Goal: Task Accomplishment & Management: Use online tool/utility

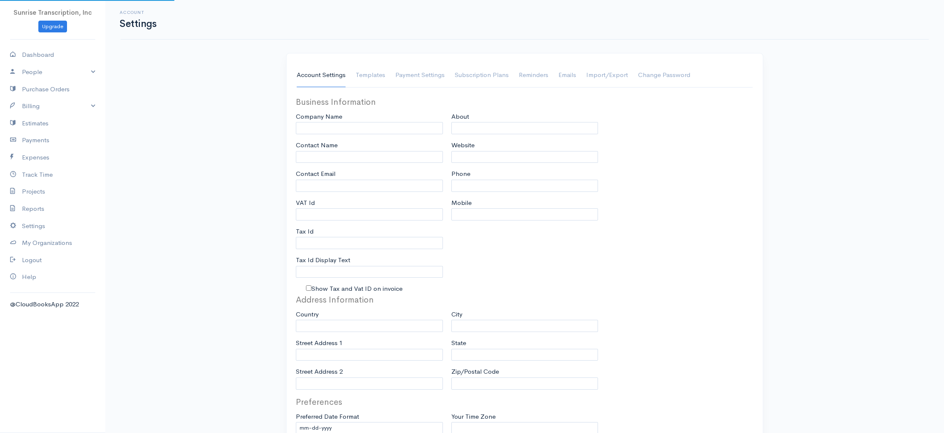
type input "Sunrise Transcription, Inc"
type input "[EMAIL_ADDRESS][DOMAIN_NAME]"
type input "Tax Id"
type input "Medical Transcription Service"
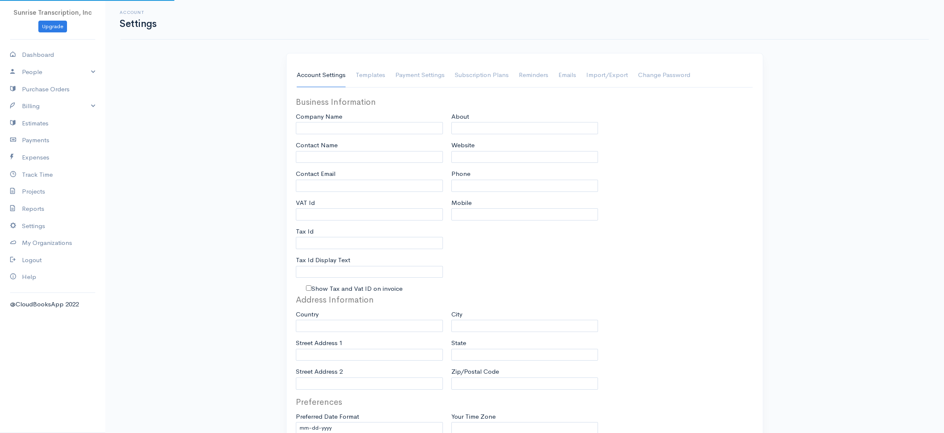
type input "[DOMAIN_NAME]"
type input "[PHONE_NUMBER]"
select select
type input "[STREET_ADDRESS]"
type input "[GEOGRAPHIC_DATA]"
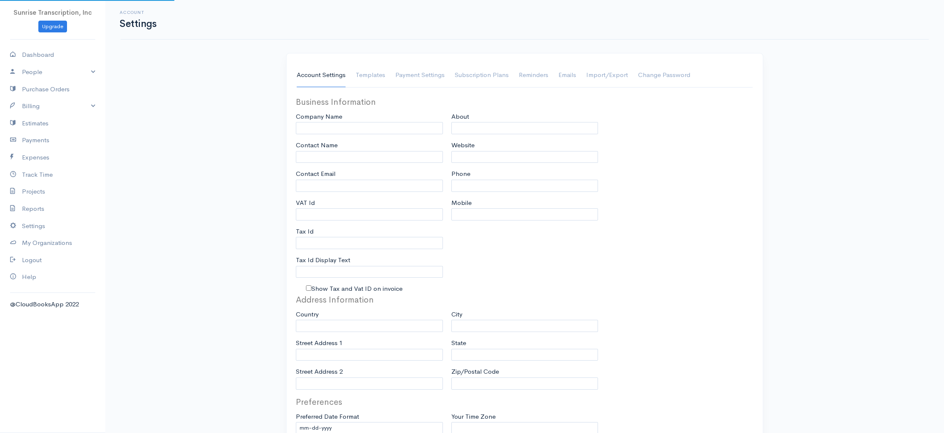
type input "[US_STATE]"
type input "33179-3899"
select select
type input "INVOICE"
type input "1333"
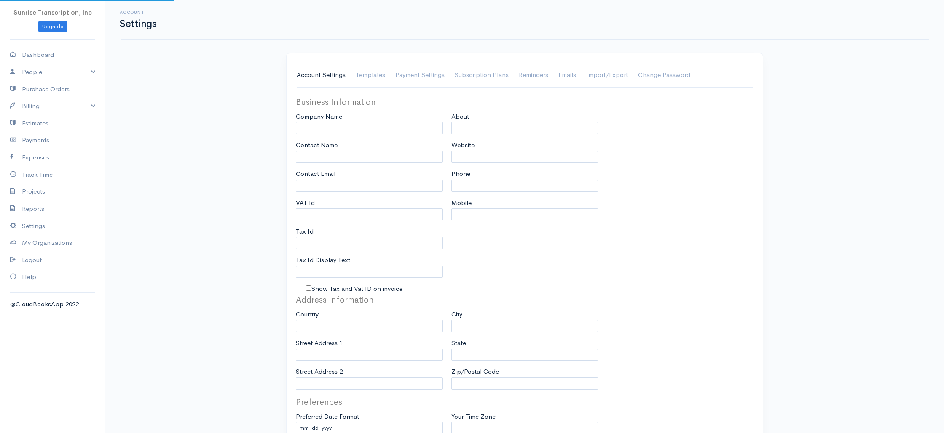
type input "103"
select select "3"
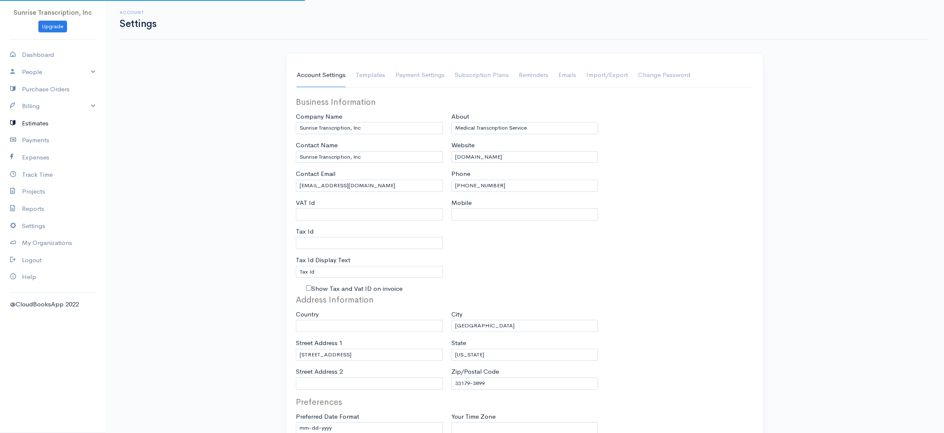
select select "[GEOGRAPHIC_DATA]"
click at [57, 108] on link "Billing" at bounding box center [52, 106] width 105 height 17
select select "USD"
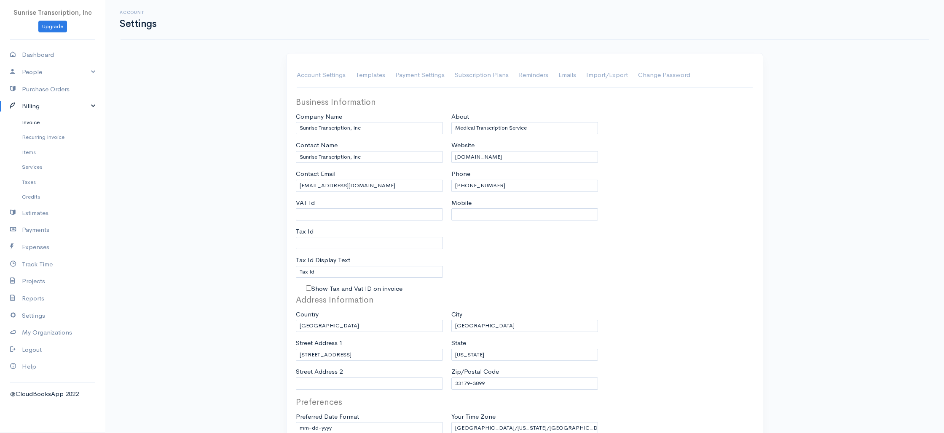
click at [45, 122] on link "Invoice" at bounding box center [52, 122] width 105 height 15
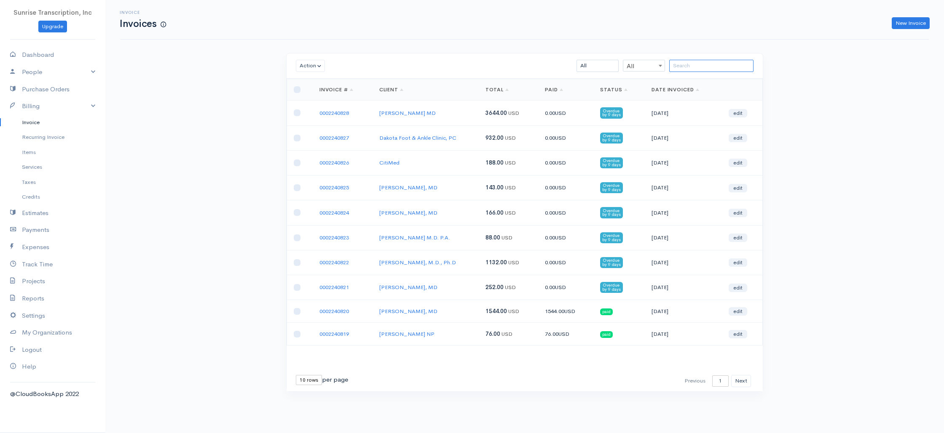
click at [706, 66] on input "search" at bounding box center [711, 66] width 84 height 12
paste input "0002240825"
type input "0002240825"
click at [801, 78] on div "Invoice Invoices New Invoice Action Archive Delete Download PDF Send [PERSON_NA…" at bounding box center [524, 211] width 838 height 423
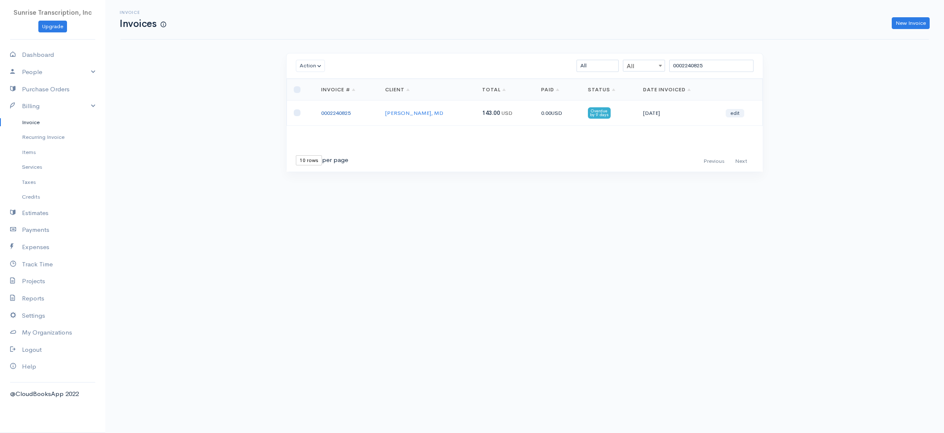
click at [329, 113] on link "0002240825" at bounding box center [335, 113] width 29 height 7
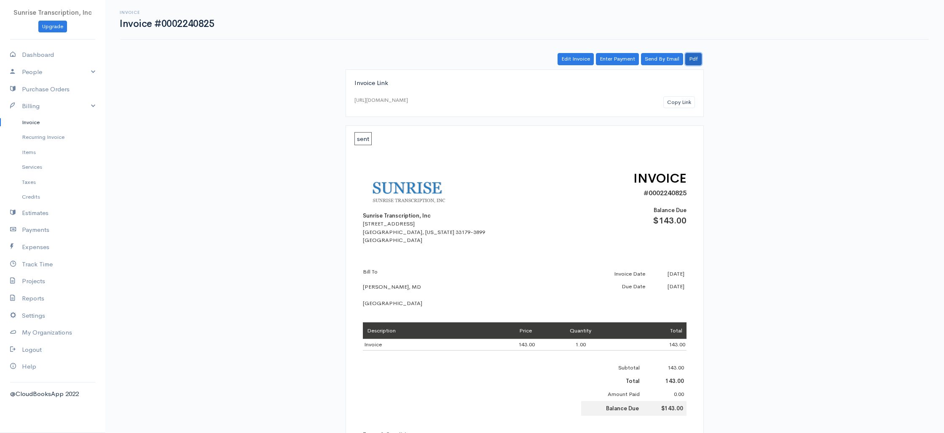
click at [700, 59] on link "Pdf" at bounding box center [693, 59] width 16 height 12
